Goal: Navigation & Orientation: Find specific page/section

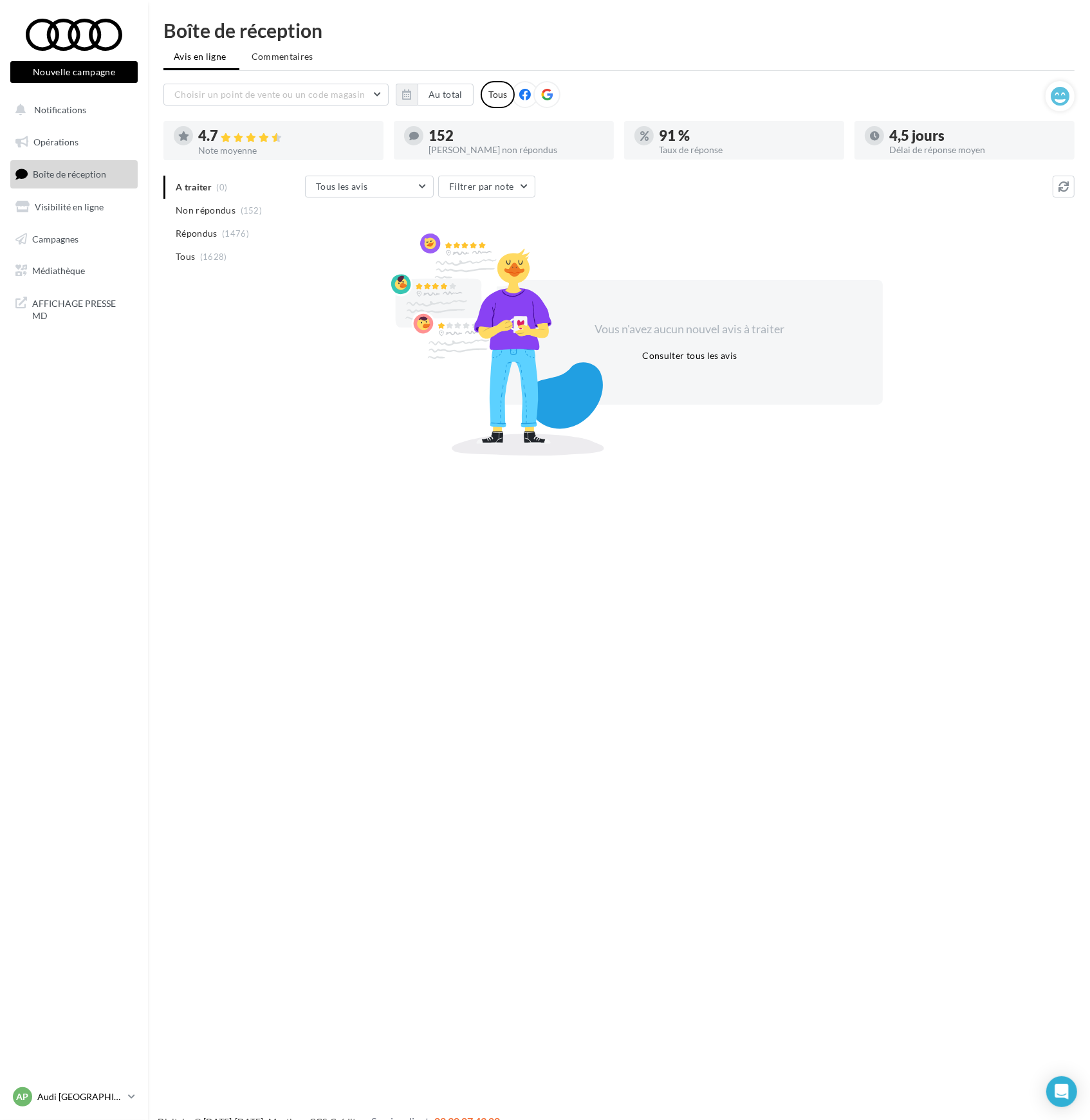
click at [112, 1087] on div "AP Audi PARIS 17 audi-pari-urc" at bounding box center [68, 1097] width 110 height 19
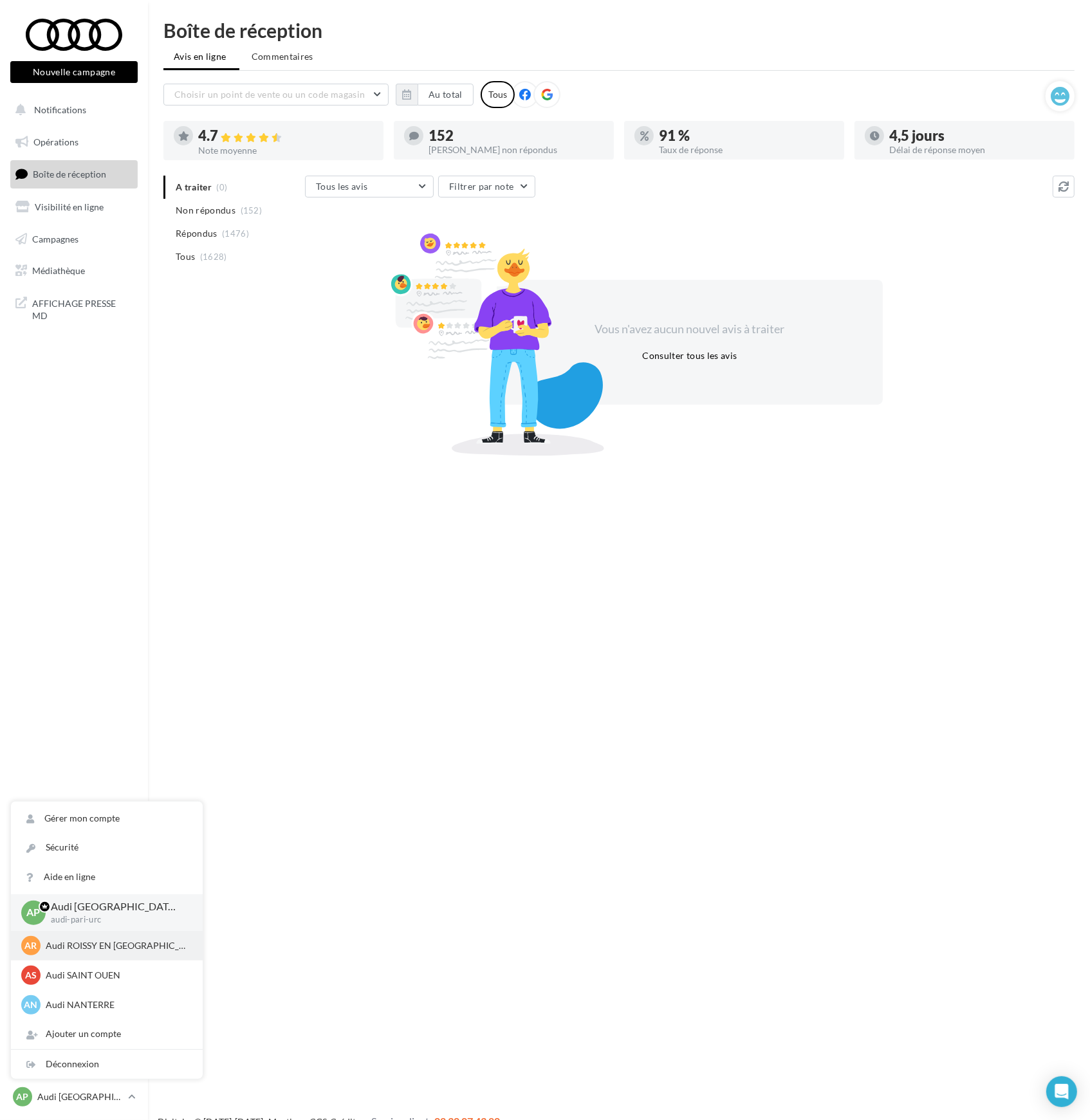
click at [94, 944] on p "Audi ROISSY EN [GEOGRAPHIC_DATA]" at bounding box center [117, 945] width 141 height 13
